Goal: Task Accomplishment & Management: Complete application form

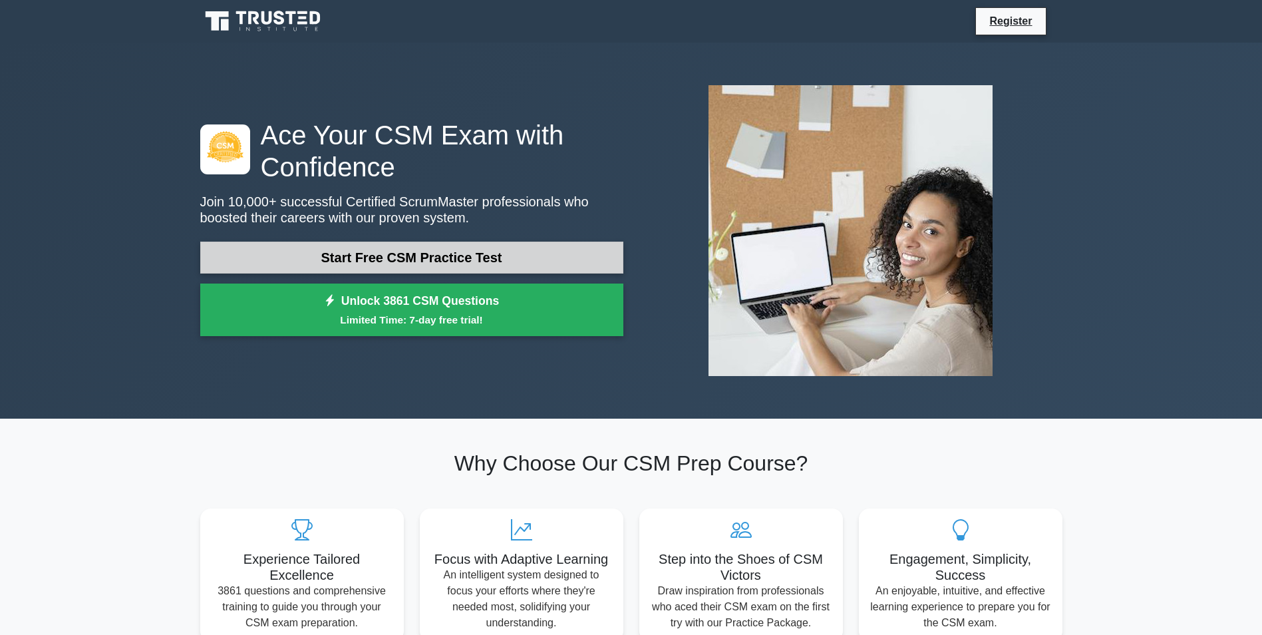
click at [452, 254] on link "Start Free CSM Practice Test" at bounding box center [411, 258] width 423 height 32
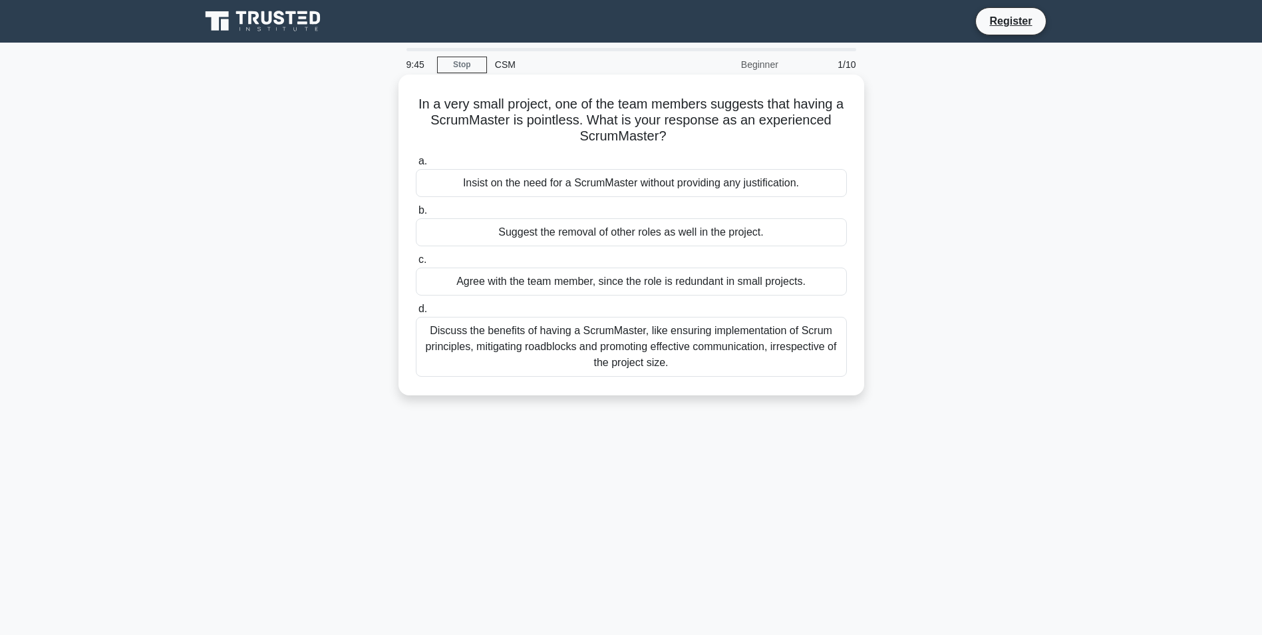
click at [704, 339] on div "Discuss the benefits of having a ScrumMaster, like ensuring implementation of S…" at bounding box center [631, 347] width 431 height 60
click at [416, 313] on input "d. Discuss the benefits of having a ScrumMaster, like ensuring implementation o…" at bounding box center [416, 309] width 0 height 9
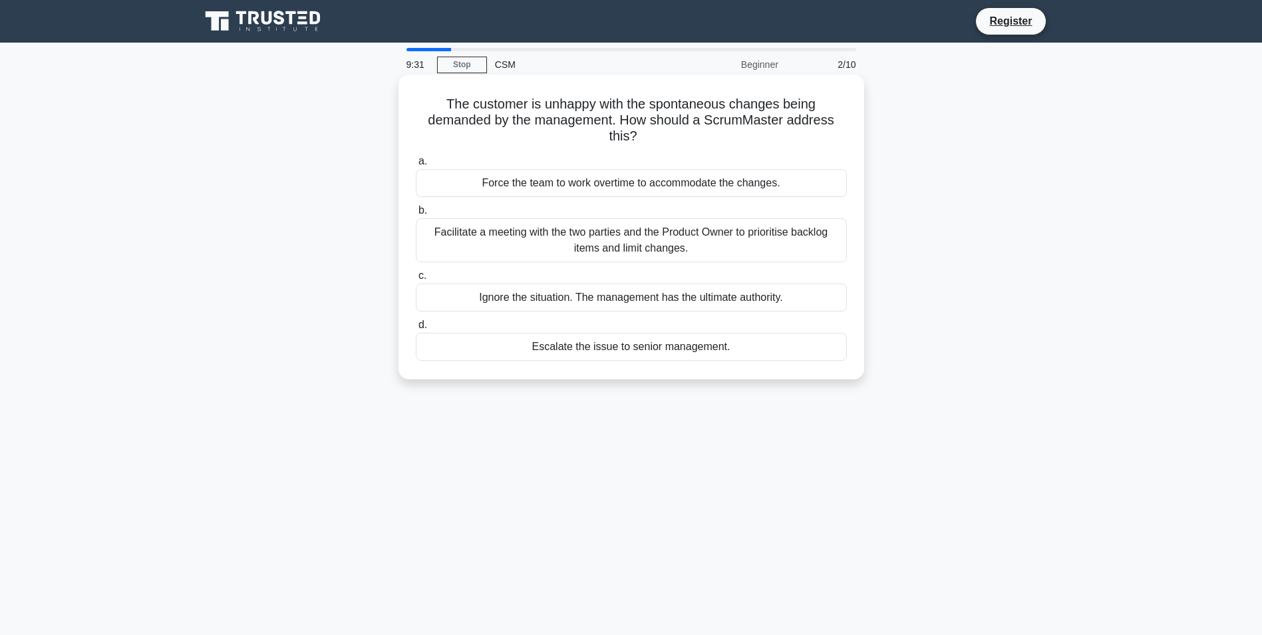
click at [669, 222] on div "Facilitate a meeting with the two parties and the Product Owner to prioritise b…" at bounding box center [631, 240] width 431 height 44
click at [416, 215] on input "b. Facilitate a meeting with the two parties and the Product Owner to prioritis…" at bounding box center [416, 210] width 0 height 9
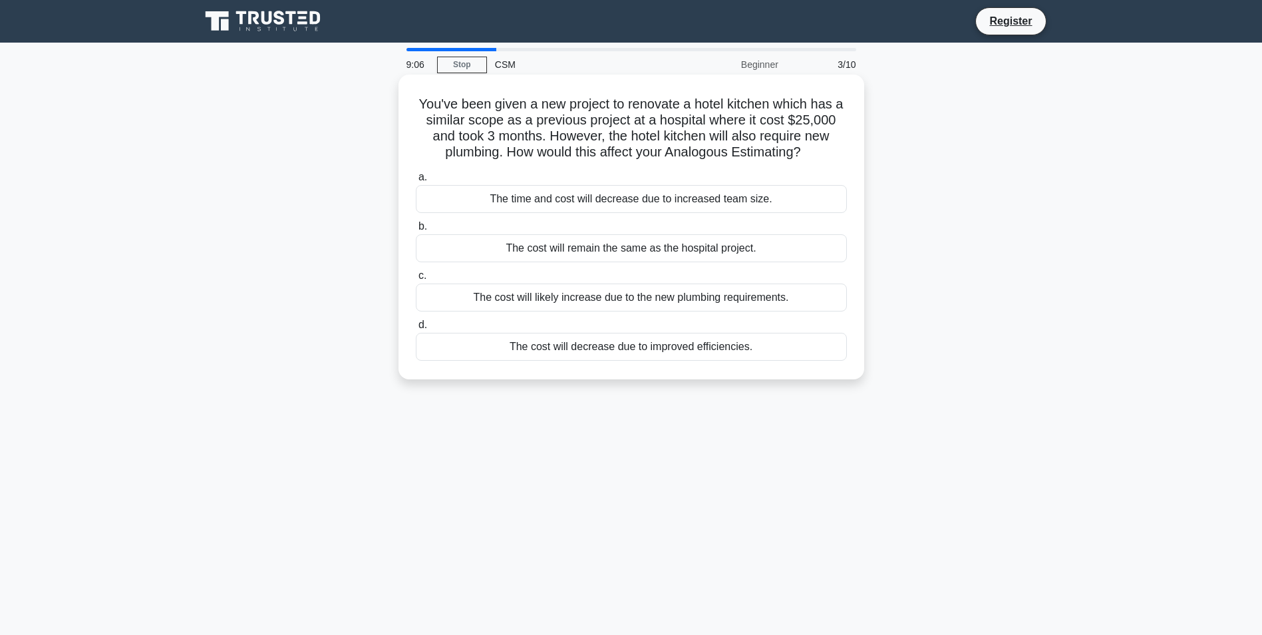
click at [591, 309] on div "The cost will likely increase due to the new plumbing requirements." at bounding box center [631, 297] width 431 height 28
click at [416, 280] on input "c. The cost will likely increase due to the new plumbing requirements." at bounding box center [416, 275] width 0 height 9
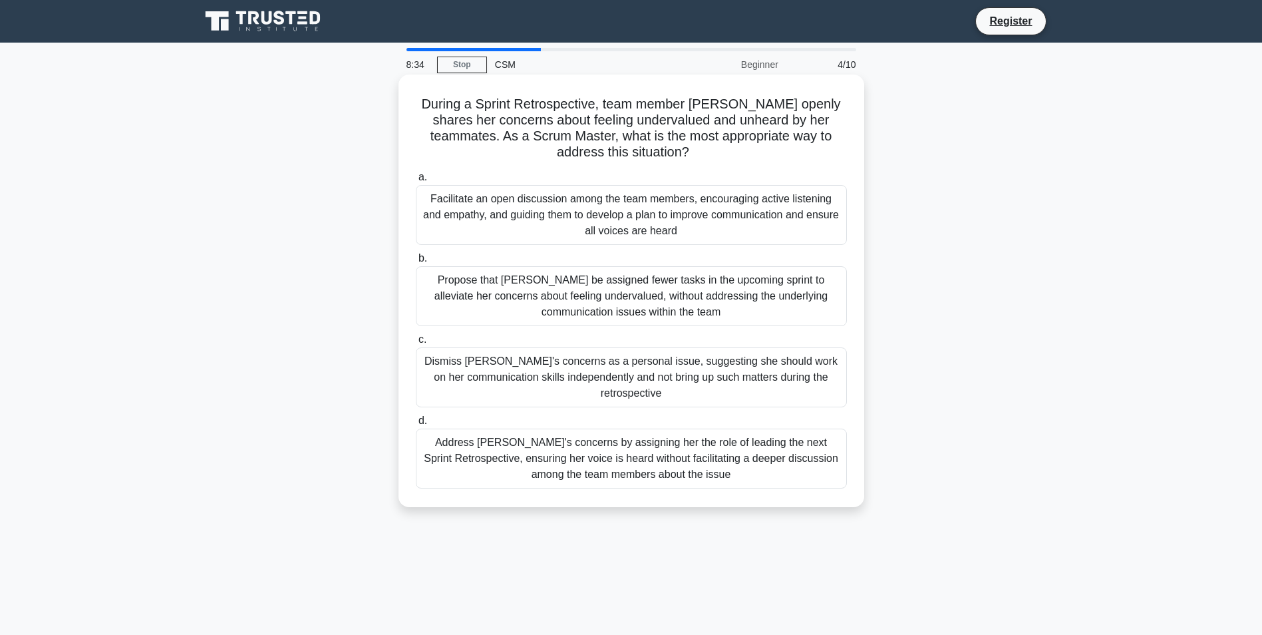
click at [664, 224] on div "Facilitate an open discussion among the team members, encouraging active listen…" at bounding box center [631, 215] width 431 height 60
click at [416, 182] on input "a. Facilitate an open discussion among the team members, encouraging active lis…" at bounding box center [416, 177] width 0 height 9
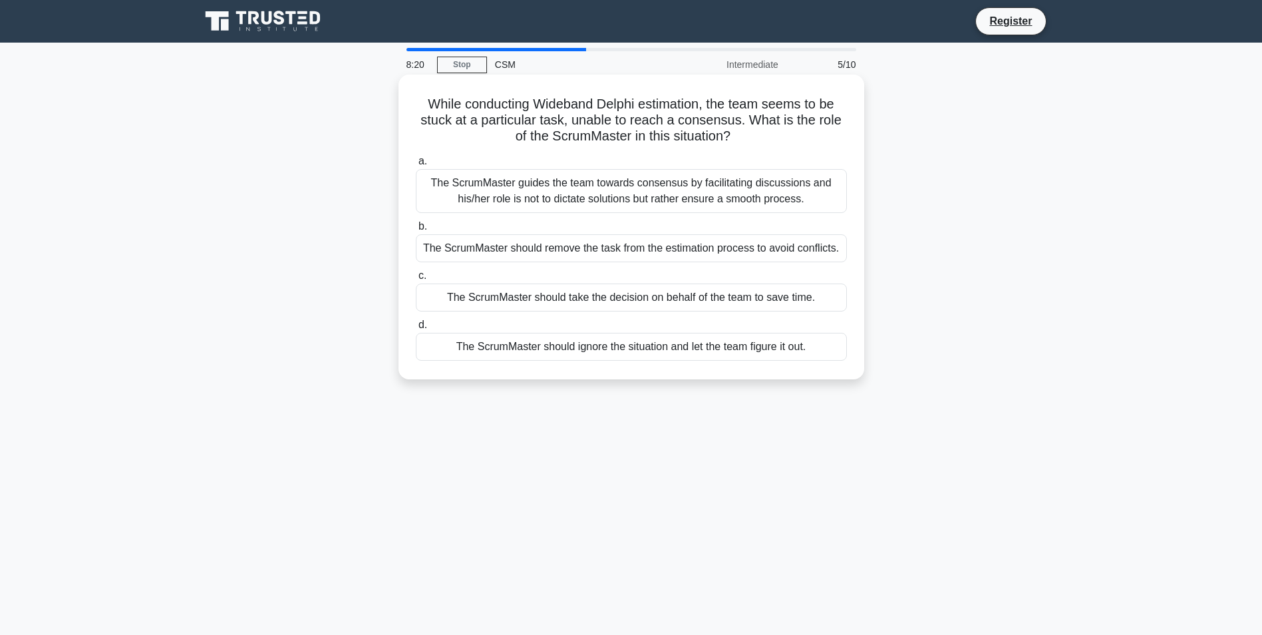
click at [615, 185] on div "The ScrumMaster guides the team towards consensus by facilitating discussions a…" at bounding box center [631, 191] width 431 height 44
click at [416, 166] on input "a. The ScrumMaster guides the team towards consensus by facilitating discussion…" at bounding box center [416, 161] width 0 height 9
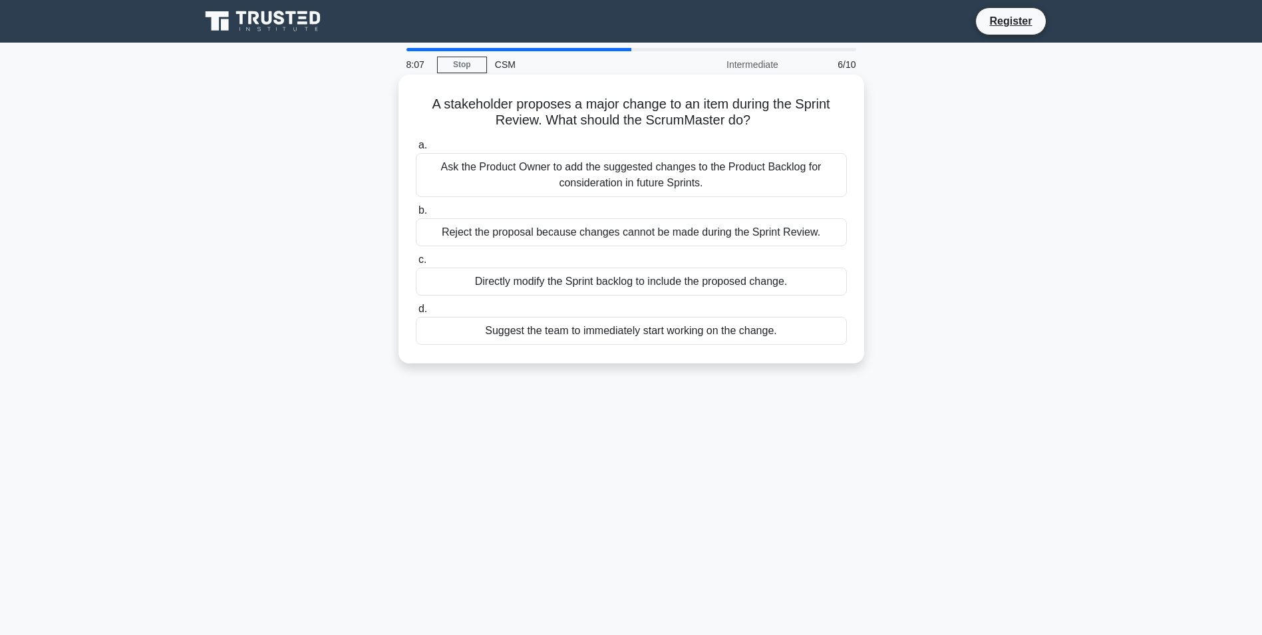
click at [641, 172] on div "Ask the Product Owner to add the suggested changes to the Product Backlog for c…" at bounding box center [631, 175] width 431 height 44
click at [618, 182] on div "Ask the Product Owner to add the suggested changes to the Product Backlog for c…" at bounding box center [631, 175] width 431 height 44
click at [416, 150] on input "a. Ask the Product Owner to add the suggested changes to the Product Backlog fo…" at bounding box center [416, 145] width 0 height 9
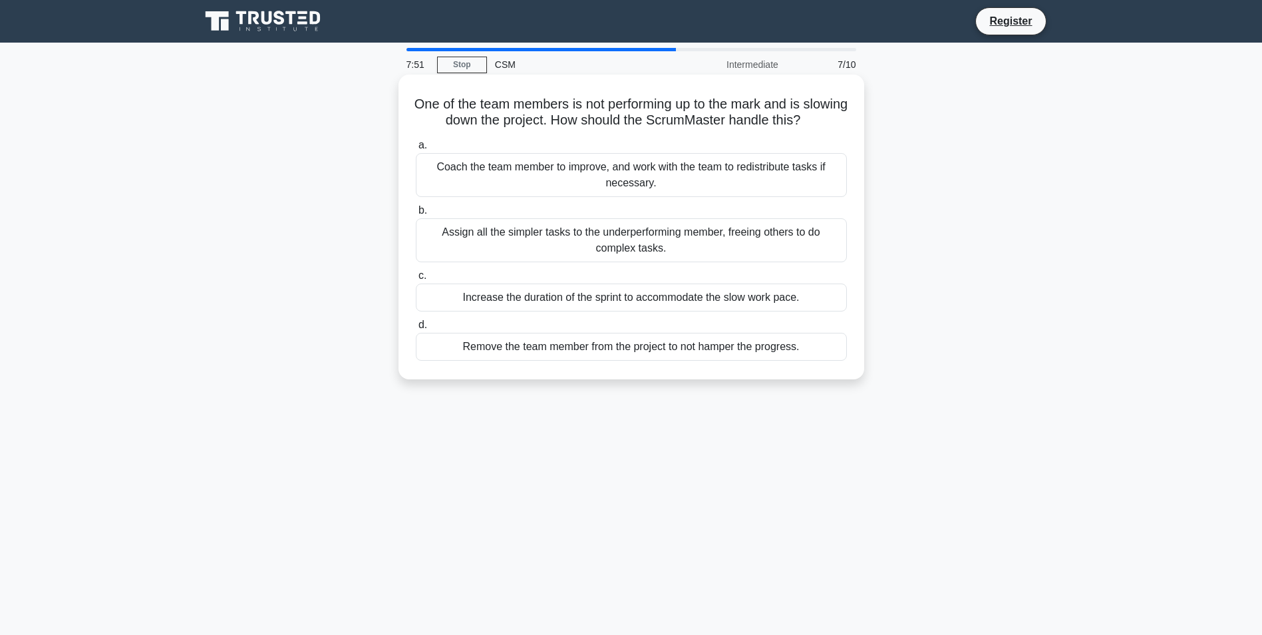
click at [613, 197] on div "Coach the team member to improve, and work with the team to redistribute tasks …" at bounding box center [631, 175] width 431 height 44
click at [416, 150] on input "a. Coach the team member to improve, and work with the team to redistribute tas…" at bounding box center [416, 145] width 0 height 9
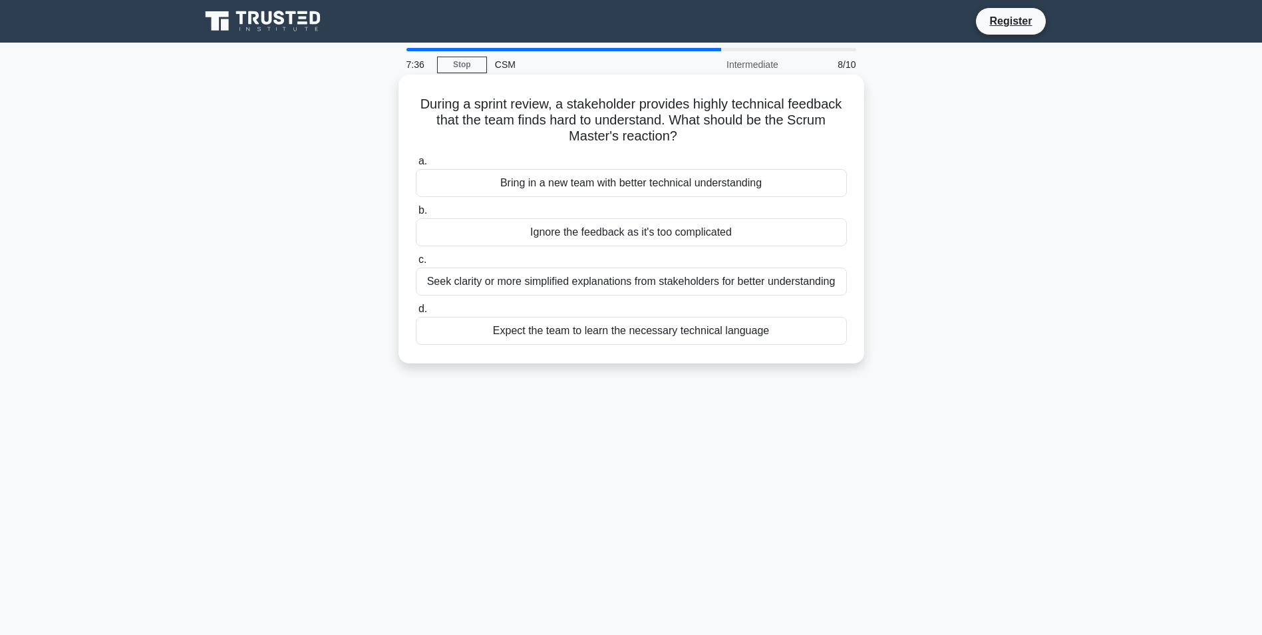
click at [593, 287] on div "Seek clarity or more simplified explanations from stakeholders for better under…" at bounding box center [631, 281] width 431 height 28
click at [416, 264] on input "c. Seek clarity or more simplified explanations from stakeholders for better un…" at bounding box center [416, 260] width 0 height 9
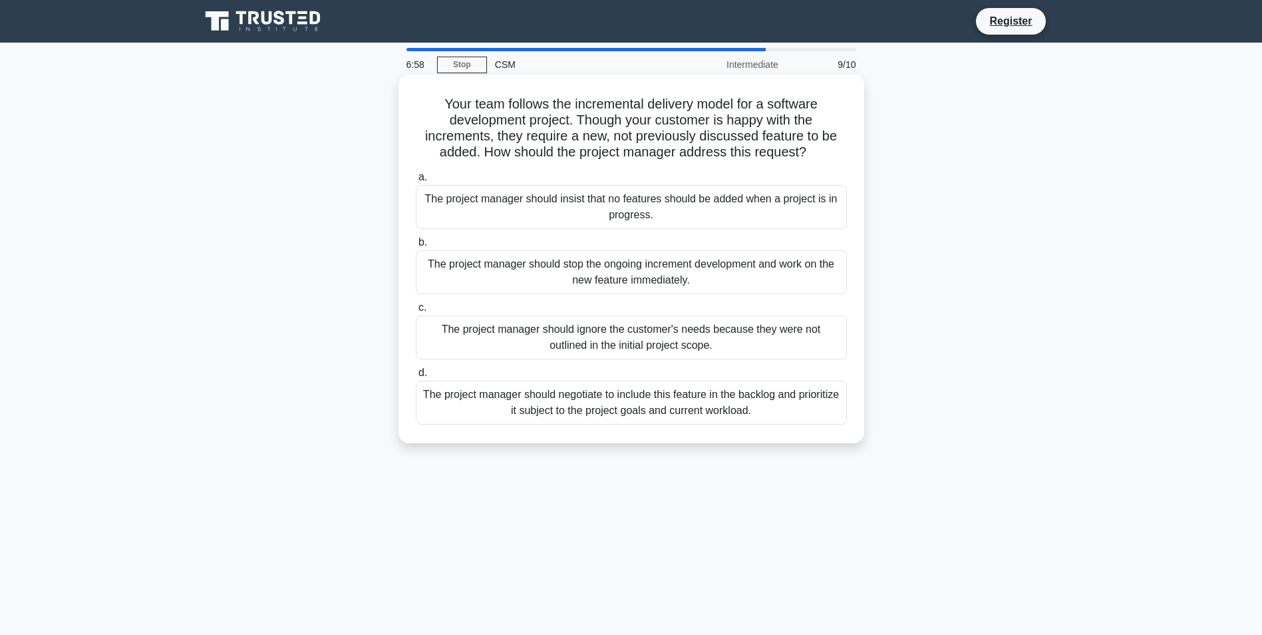
drag, startPoint x: 516, startPoint y: 385, endPoint x: 518, endPoint y: 391, distance: 6.8
click at [518, 391] on div "The project manager should negotiate to include this feature in the backlog and…" at bounding box center [631, 403] width 431 height 44
click at [416, 377] on input "d. The project manager should negotiate to include this feature in the backlog …" at bounding box center [416, 373] width 0 height 9
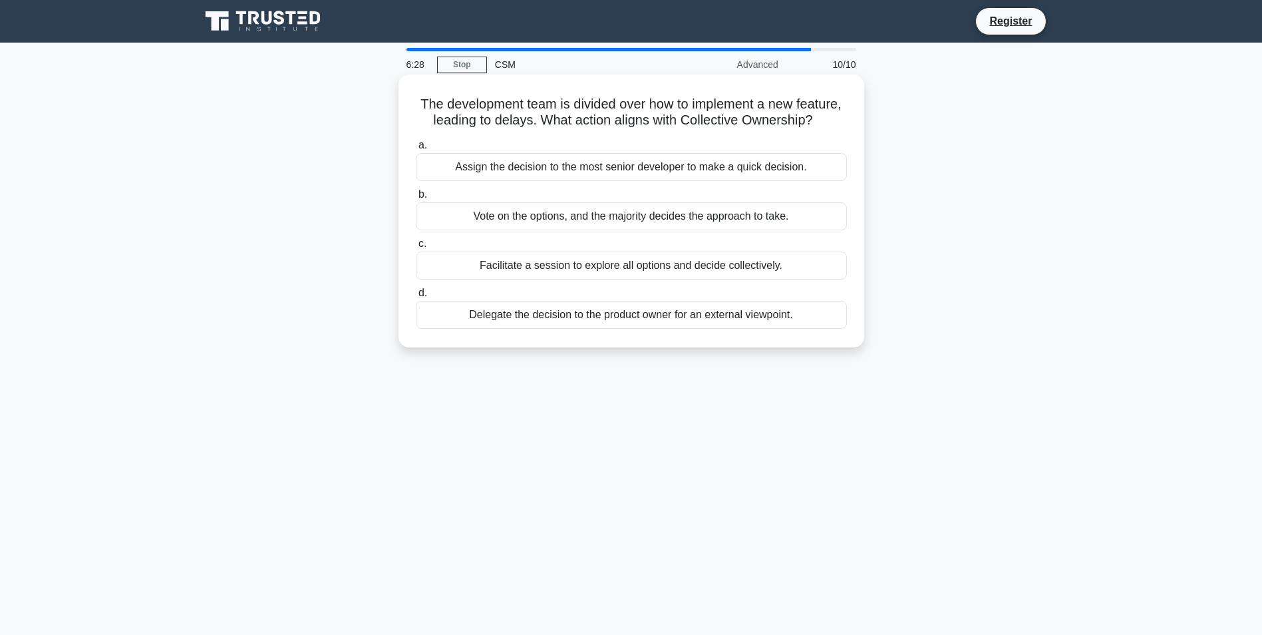
click at [634, 273] on div "Facilitate a session to explore all options and decide collectively." at bounding box center [631, 266] width 431 height 28
click at [416, 248] on input "c. Facilitate a session to explore all options and decide collectively." at bounding box center [416, 244] width 0 height 9
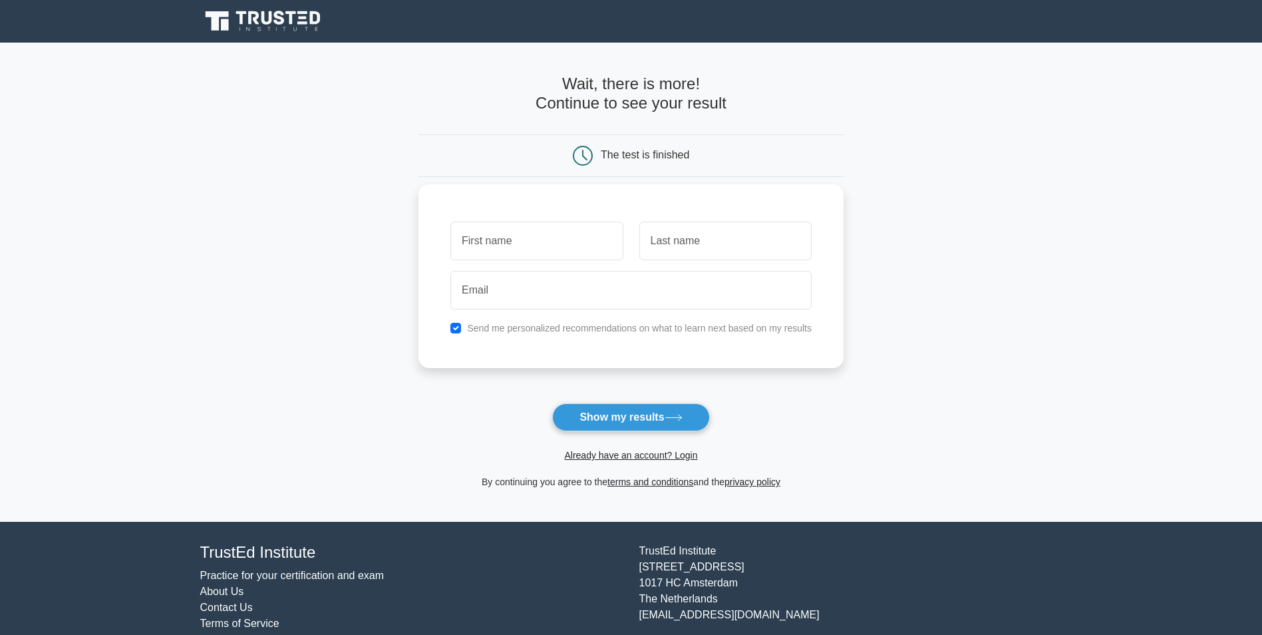
click at [500, 250] on input "text" at bounding box center [536, 241] width 172 height 39
type input "aaron"
type input "carter"
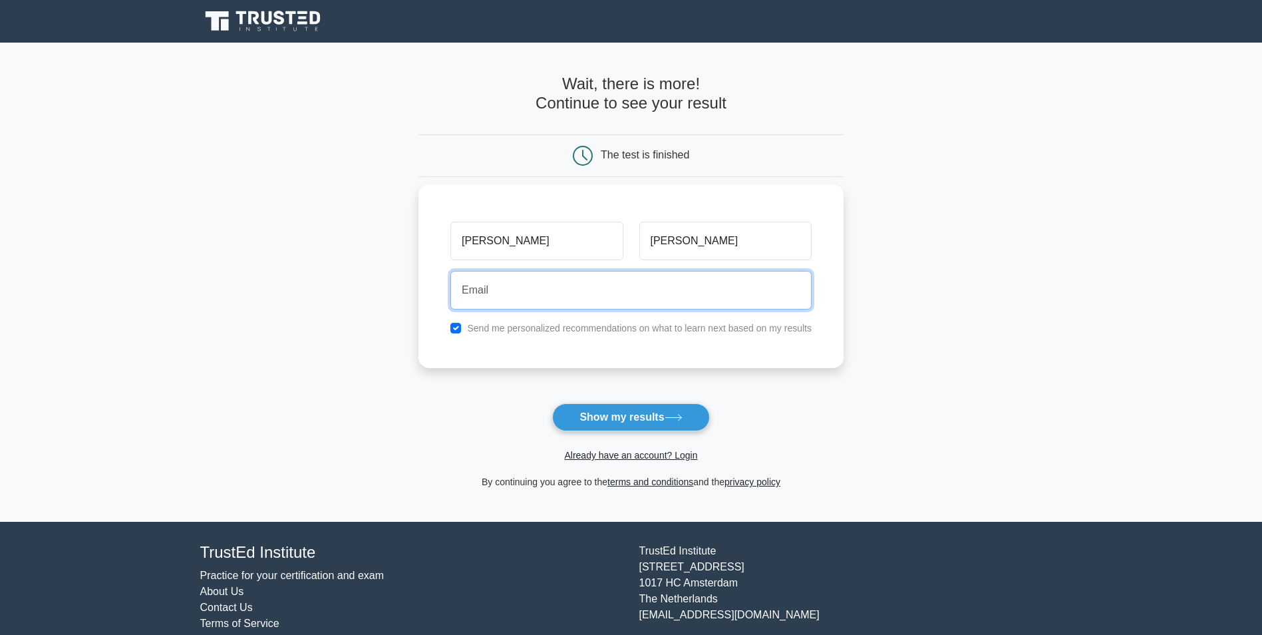
click at [631, 287] on input "email" at bounding box center [630, 290] width 361 height 39
click at [514, 290] on input "aarongasmen@gmail.com" at bounding box center [630, 290] width 361 height 39
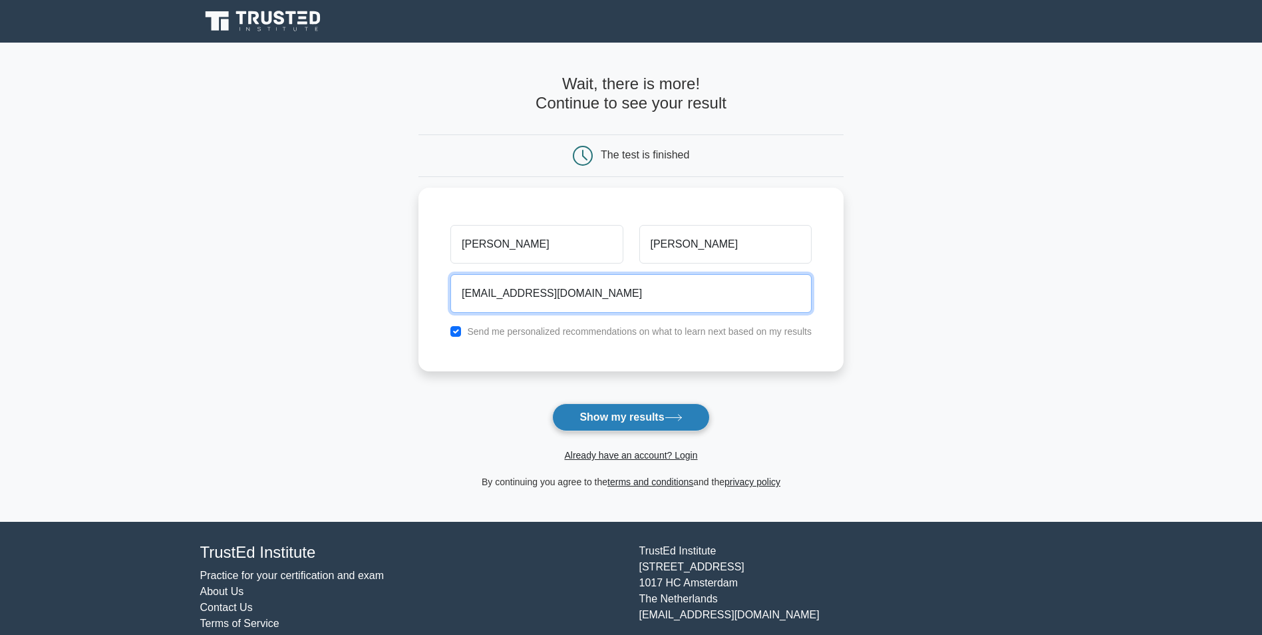
type input "aarongasmen27@gmail.com"
click at [603, 417] on button "Show my results" at bounding box center [630, 417] width 157 height 28
